Goal: Entertainment & Leisure: Consume media (video, audio)

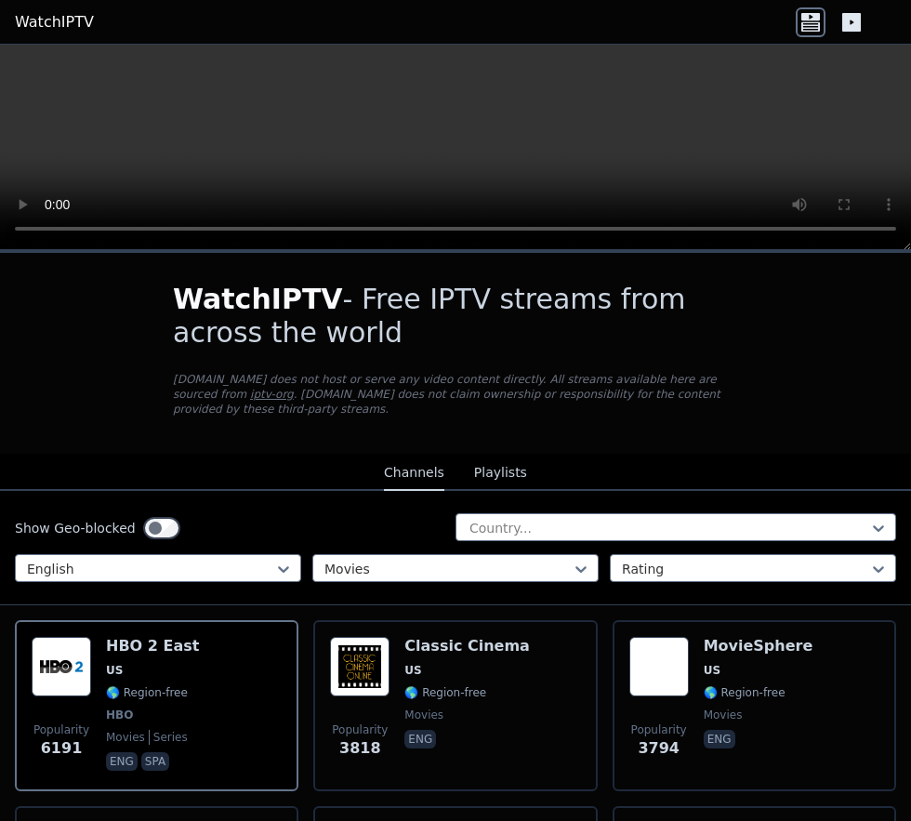
click at [738, 711] on div "MovieSphere US 🌎 Region-free movies eng" at bounding box center [759, 706] width 110 height 138
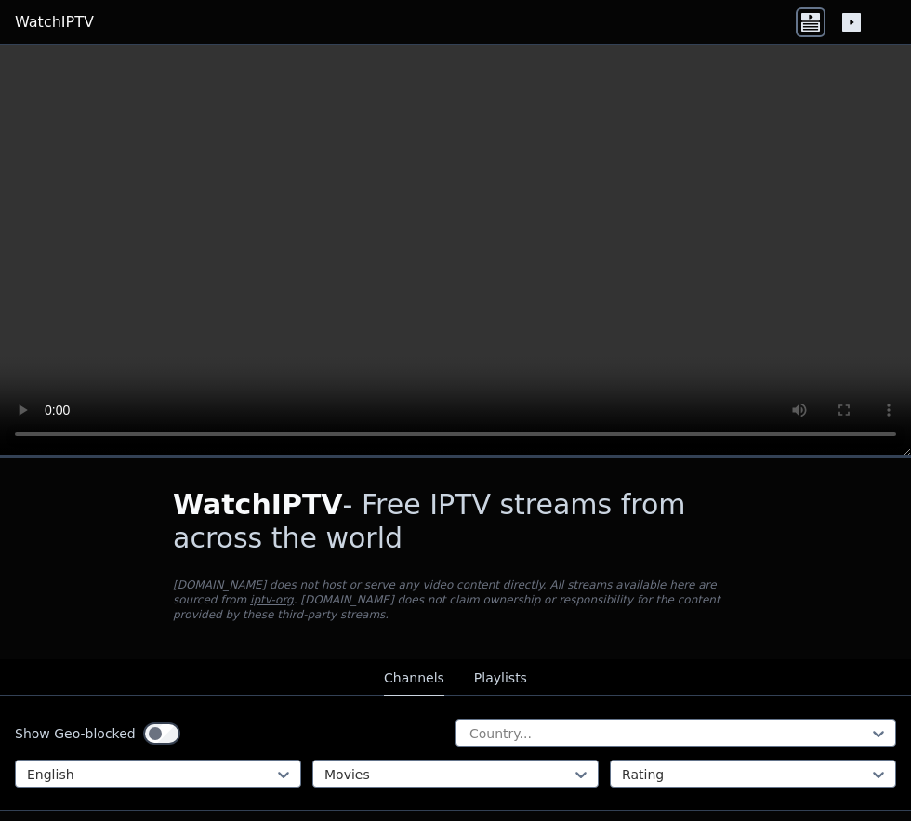
scroll to position [157, 0]
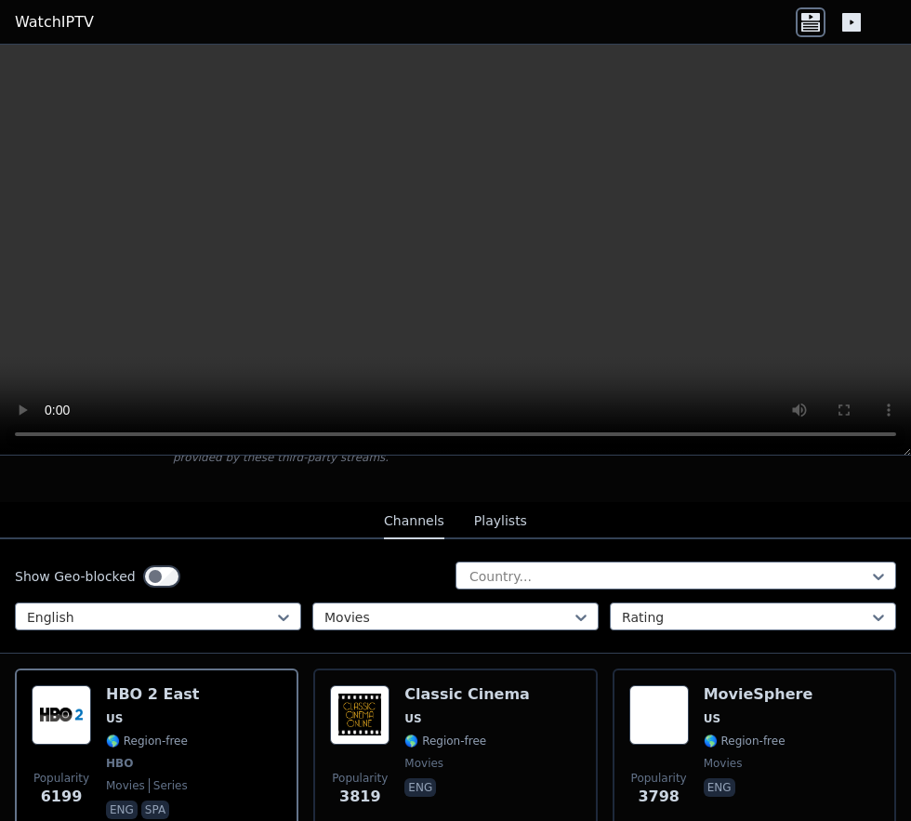
click at [140, 756] on span "HBO" at bounding box center [152, 763] width 93 height 15
click at [702, 718] on div "Popularity 3798 MovieSphere US 🌎 Region-free movies eng" at bounding box center [754, 754] width 250 height 138
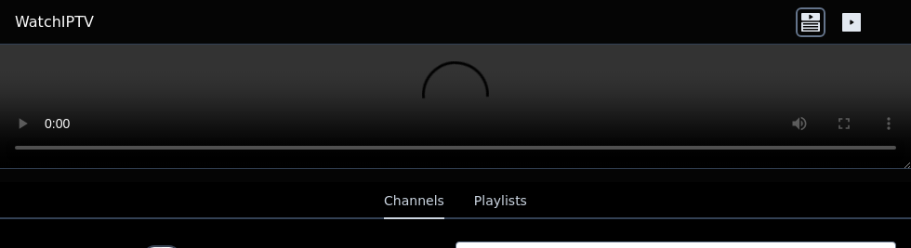
scroll to position [193, 0]
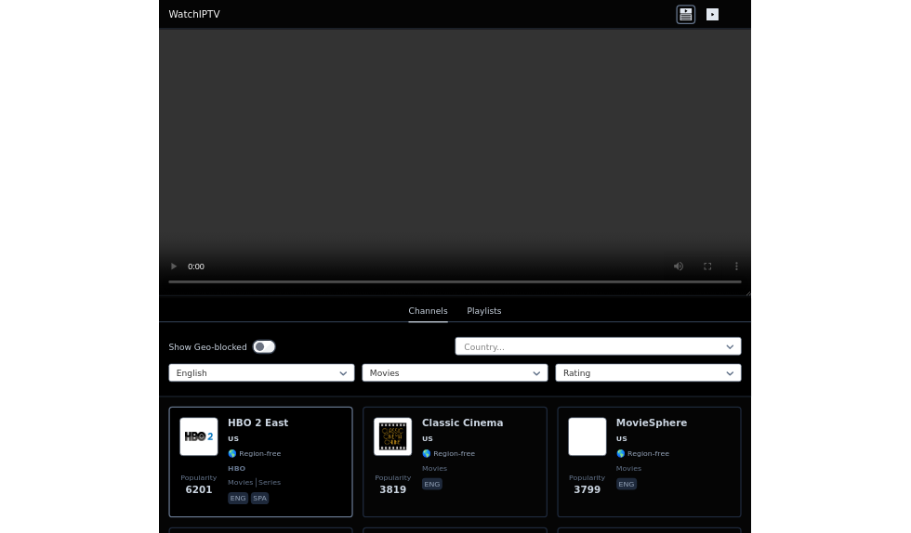
scroll to position [201, 0]
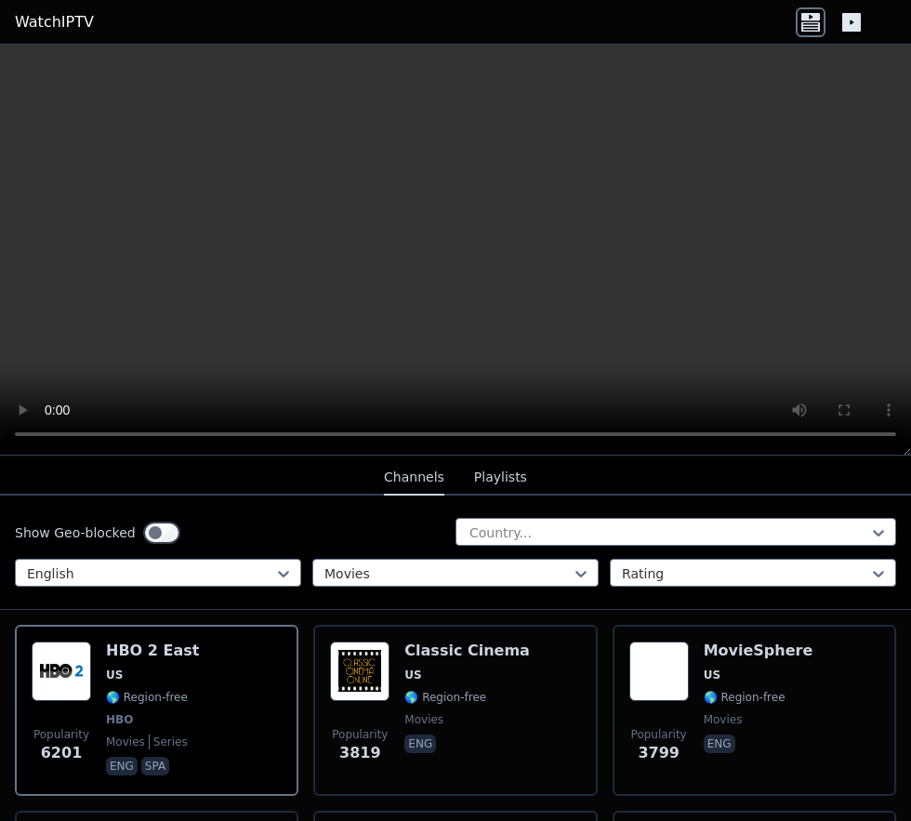
click at [711, 691] on div "MovieSphere US 🌎 Region-free movies eng" at bounding box center [759, 710] width 110 height 138
